Goal: Navigation & Orientation: Find specific page/section

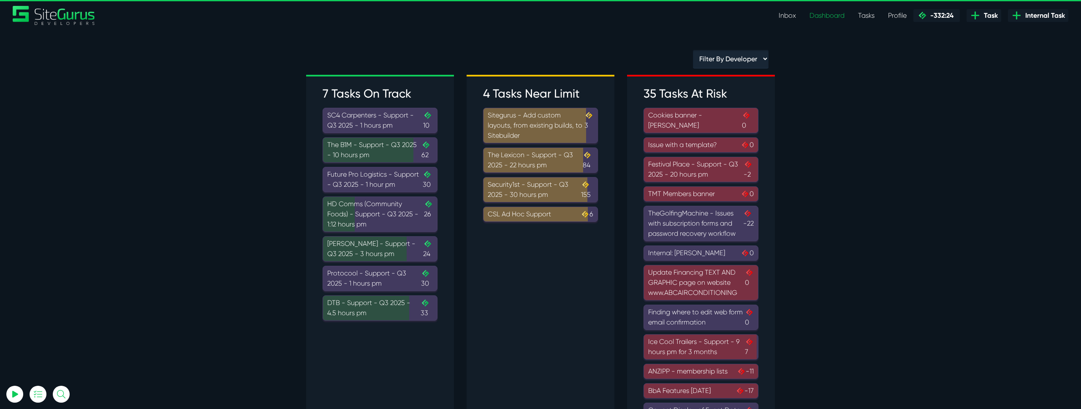
click at [704, 172] on div "Festival Place - Support - Q3 2025 - 20 hours pm -2" at bounding box center [701, 169] width 106 height 20
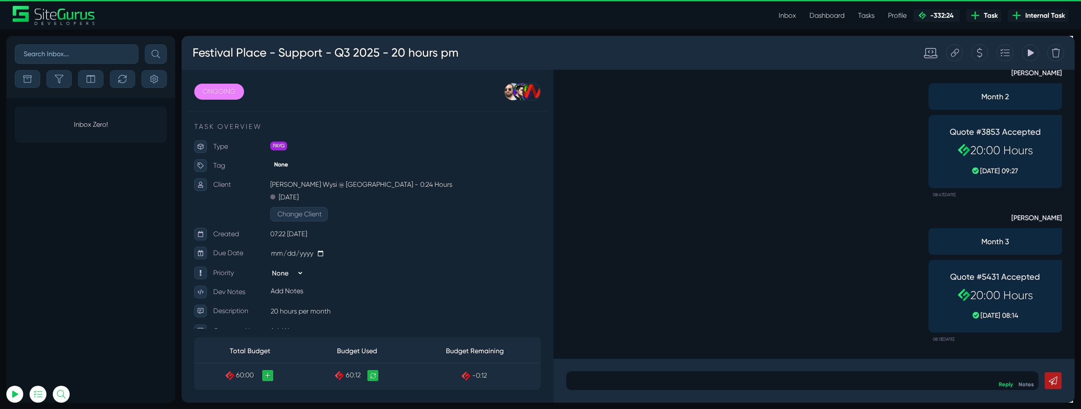
click at [1029, 55] on icon at bounding box center [1031, 52] width 6 height 7
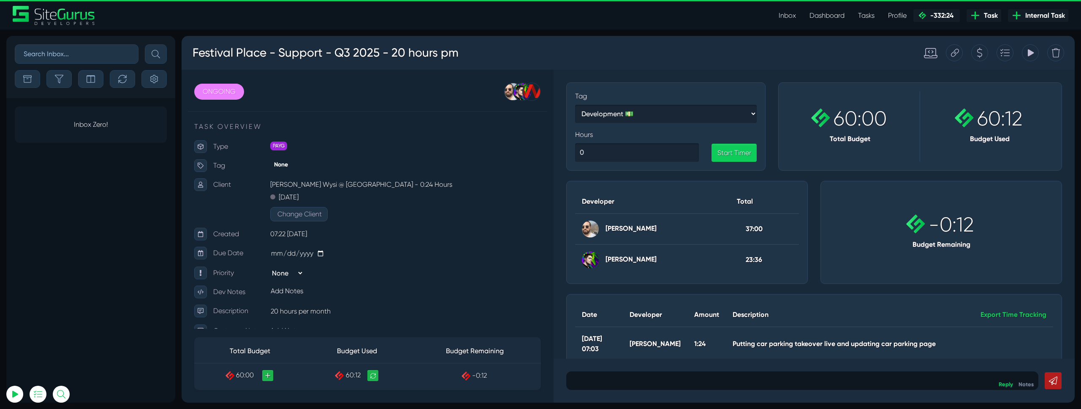
click at [1029, 55] on icon at bounding box center [1031, 52] width 6 height 7
